Goal: Information Seeking & Learning: Learn about a topic

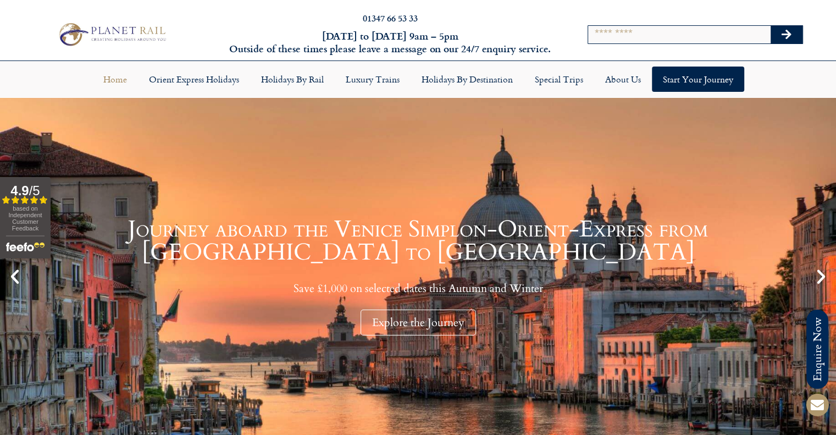
click at [599, 40] on input "Search" at bounding box center [679, 35] width 183 height 18
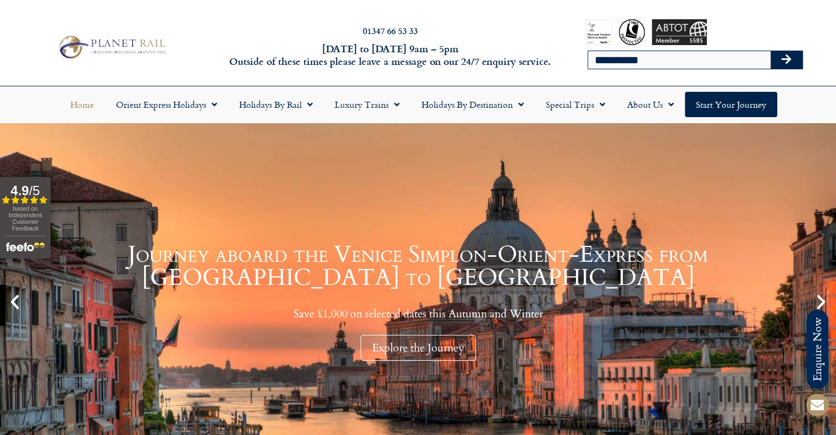
type input "**********"
click at [771, 51] on button "Search" at bounding box center [787, 60] width 32 height 18
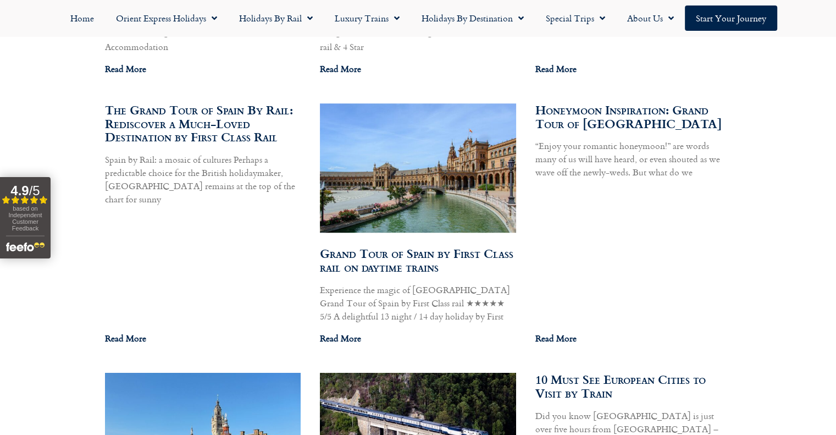
scroll to position [1319, 0]
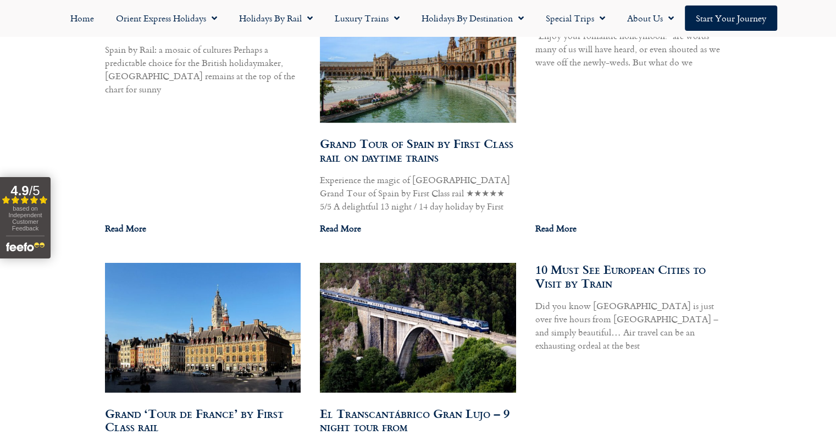
click at [398, 134] on link "Grand Tour of Spain by First Class rail on daytime trains" at bounding box center [417, 150] width 194 height 32
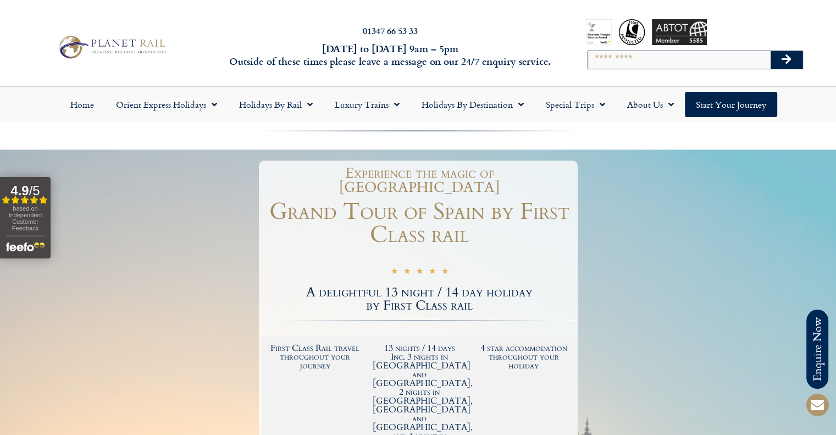
click at [114, 35] on img at bounding box center [111, 47] width 114 height 28
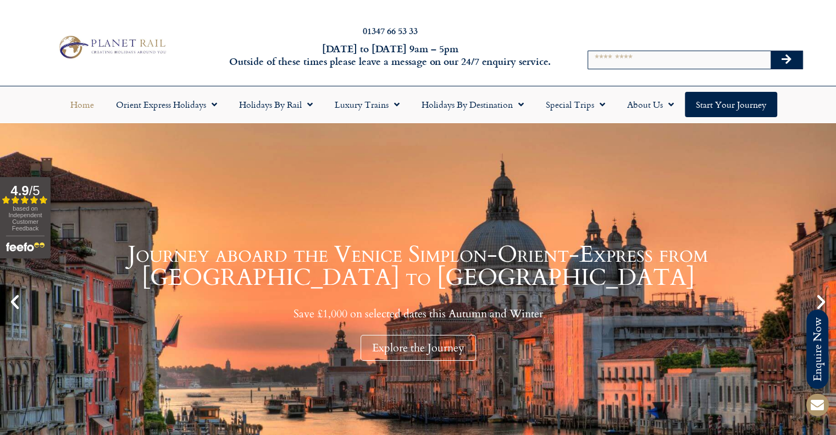
click at [648, 41] on div at bounding box center [695, 32] width 218 height 26
drag, startPoint x: 640, startPoint y: 55, endPoint x: 625, endPoint y: 58, distance: 15.7
click at [640, 55] on input "Search" at bounding box center [679, 60] width 183 height 18
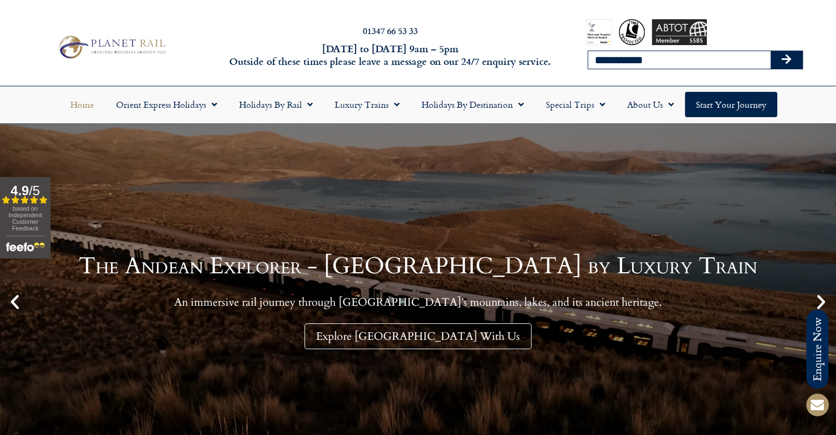
type input "**********"
click at [771, 51] on button "Search" at bounding box center [787, 60] width 32 height 18
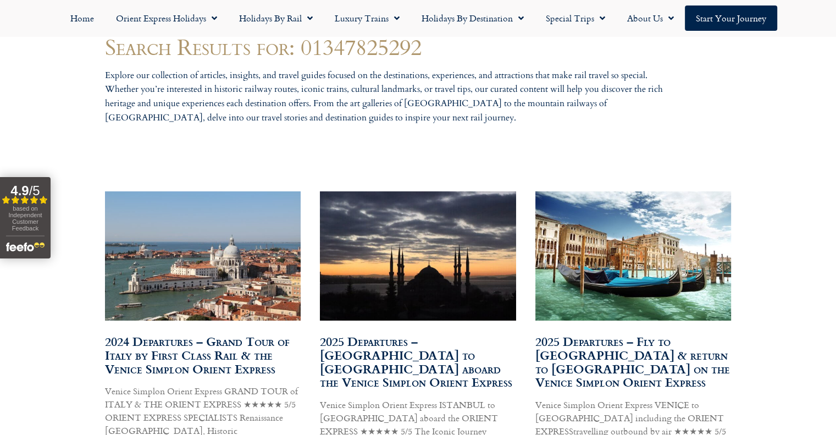
scroll to position [605, 0]
